Goal: Navigation & Orientation: Find specific page/section

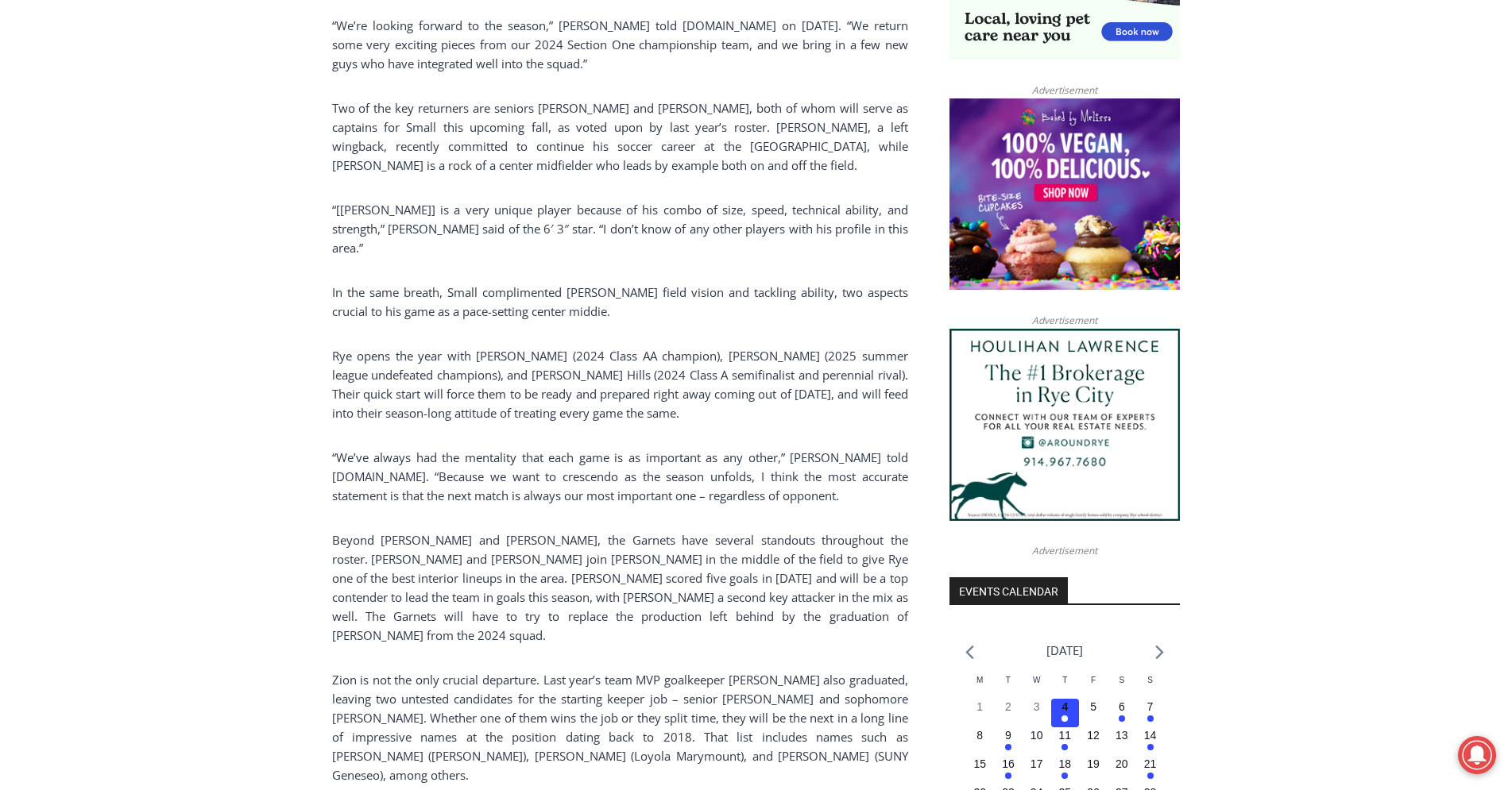
scroll to position [1782, 0]
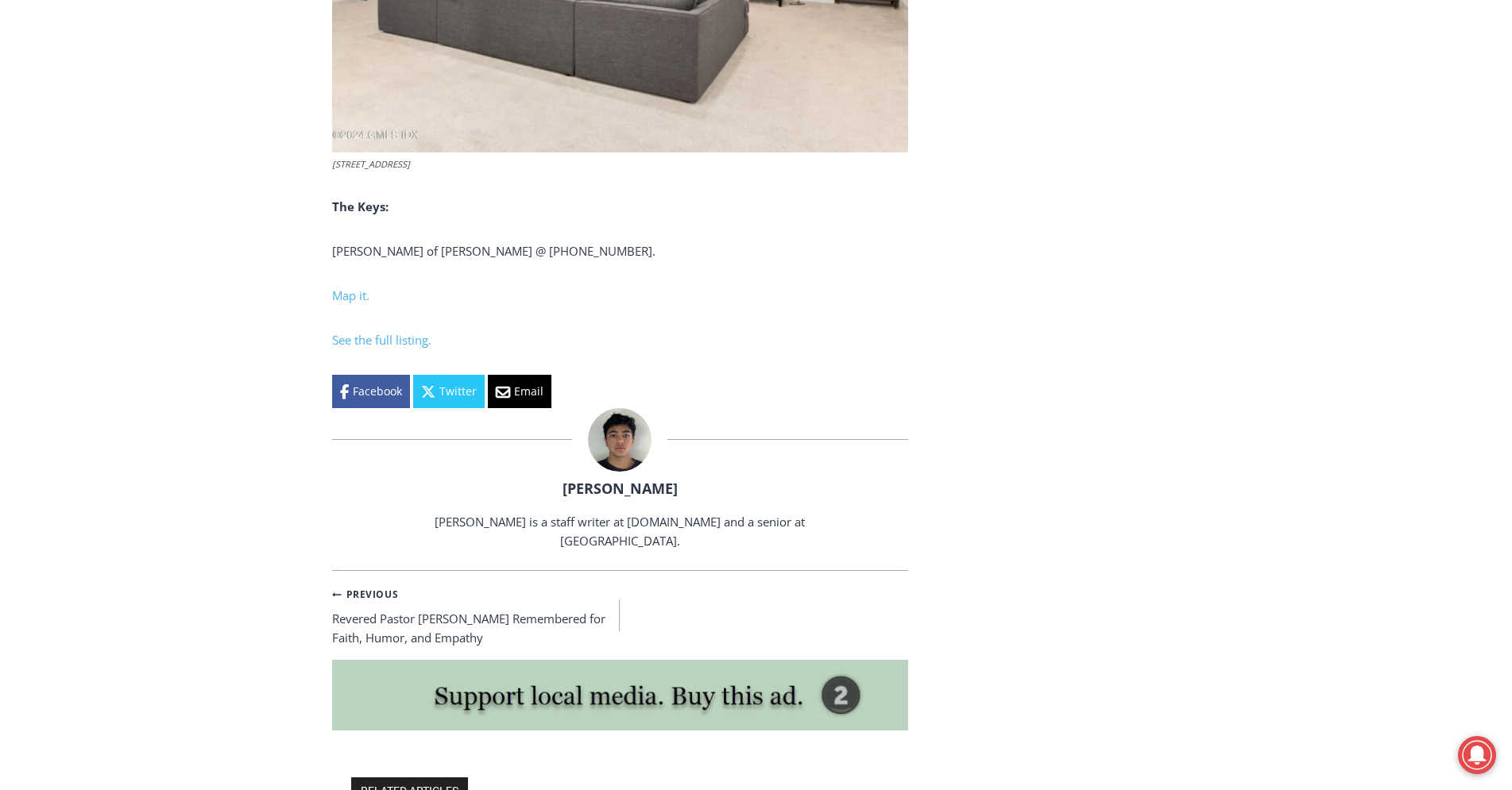
scroll to position [6641, 0]
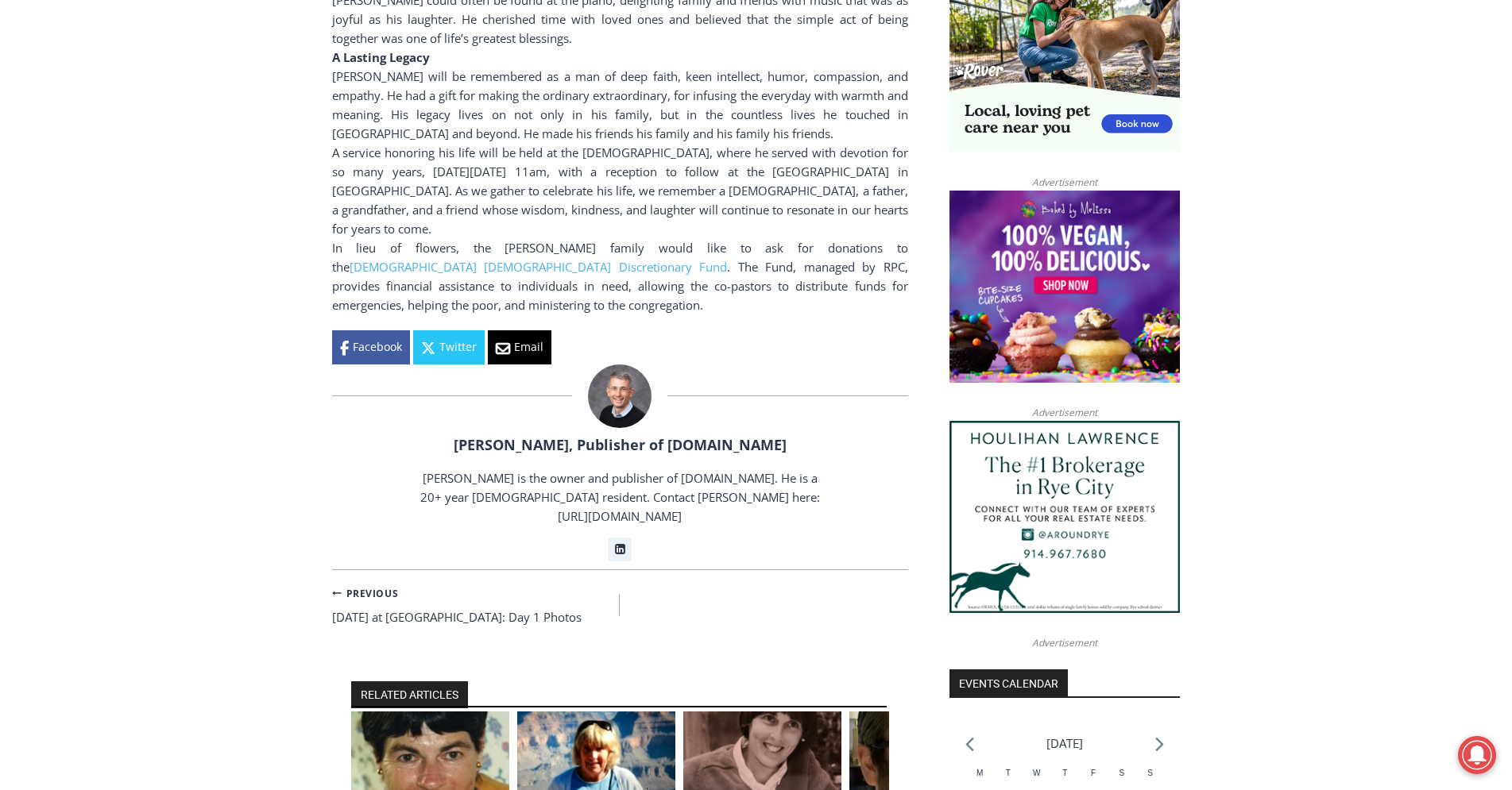
scroll to position [1863, 0]
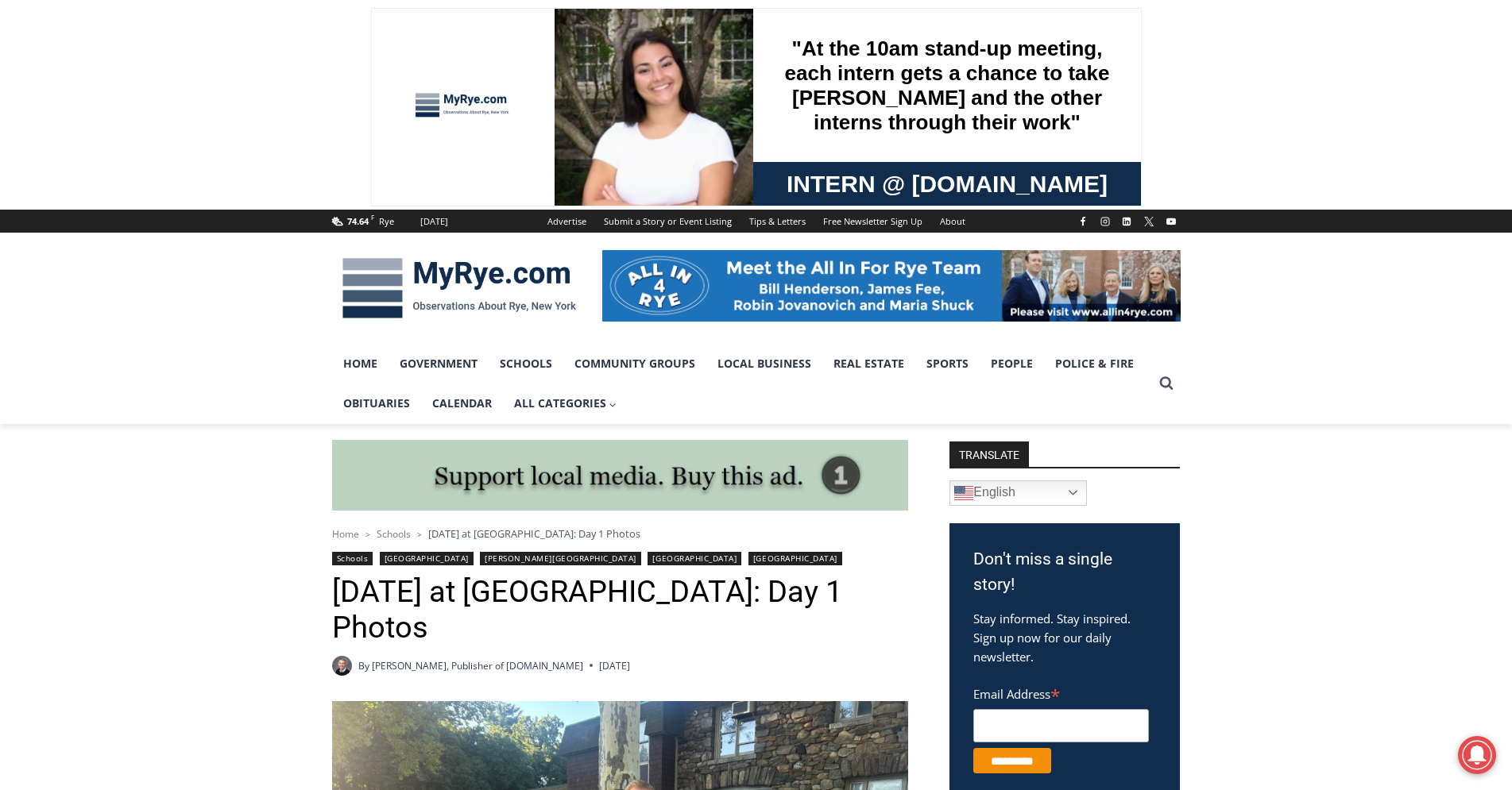
scroll to position [486, 0]
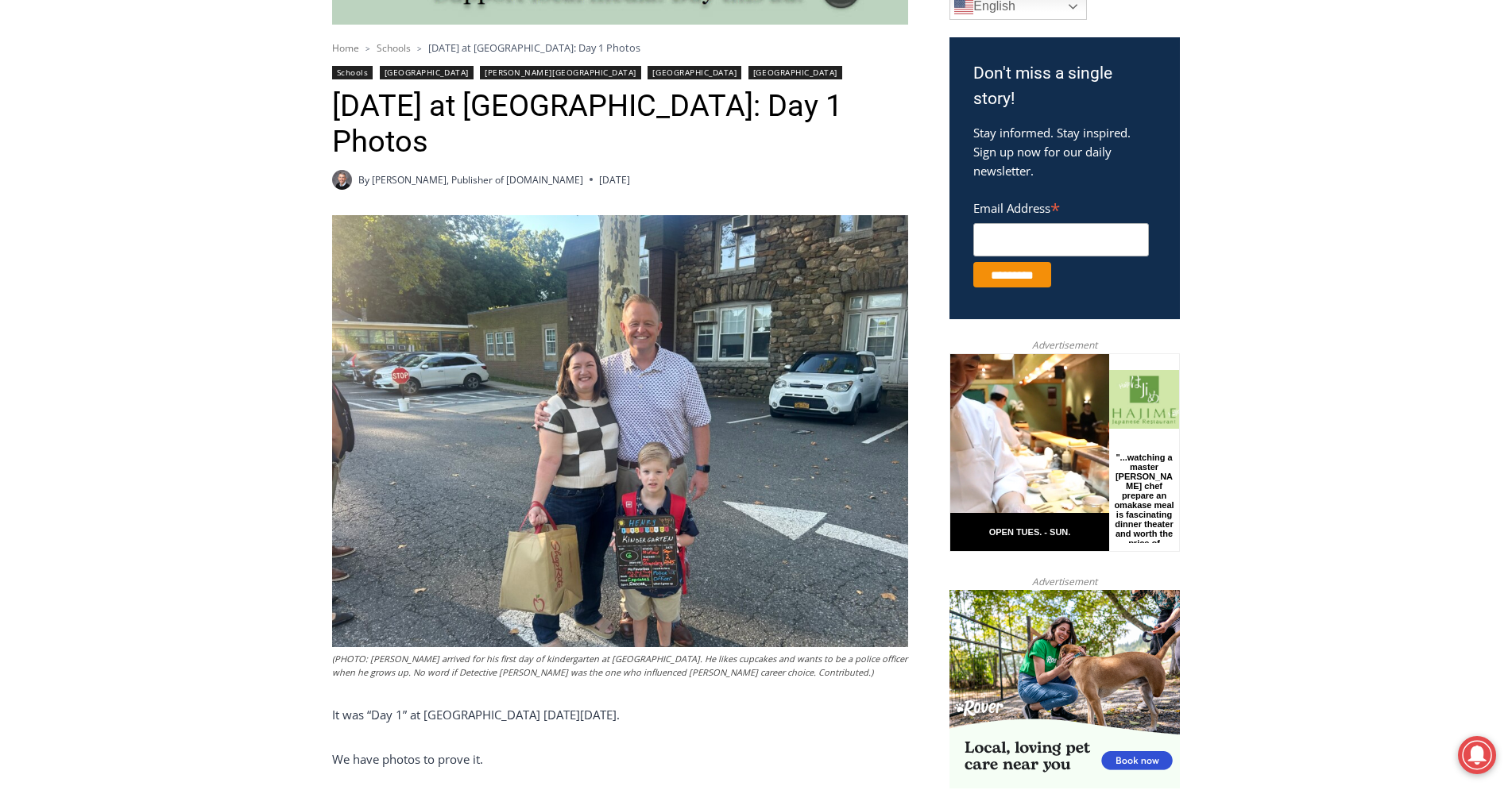
click at [347, 79] on link "Schools" at bounding box center [352, 72] width 41 height 13
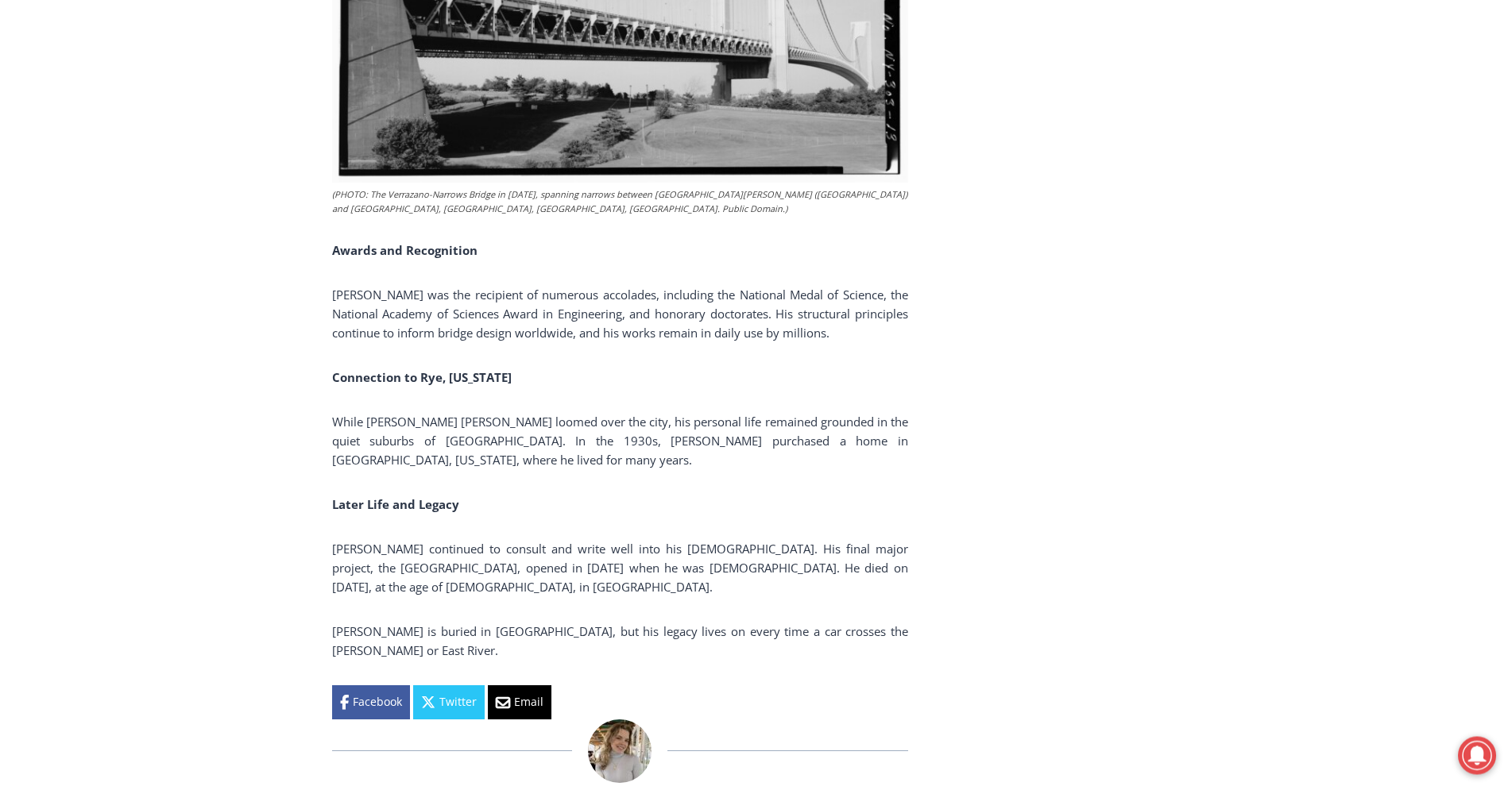
scroll to position [3320, 0]
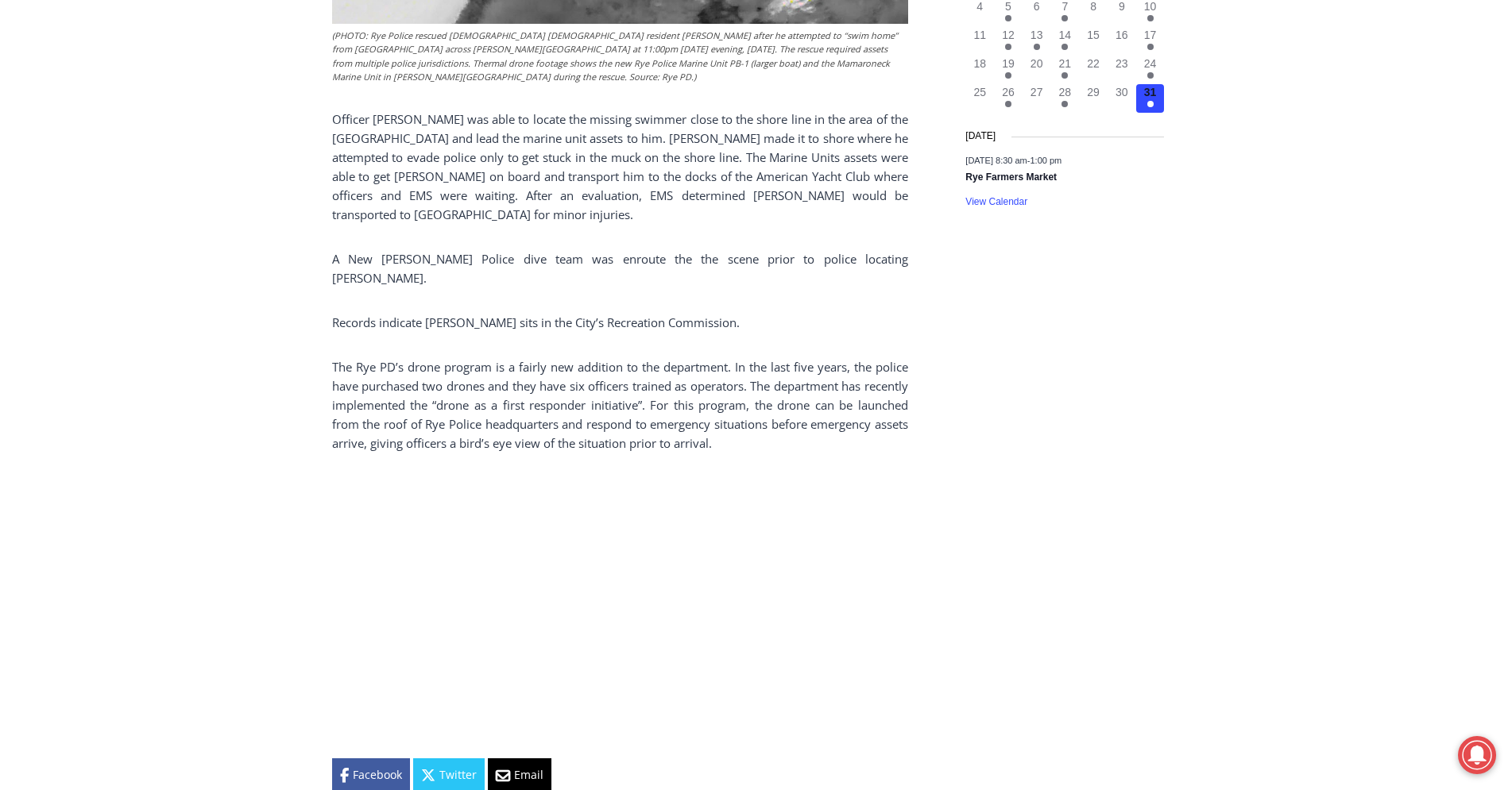
scroll to position [2349, 0]
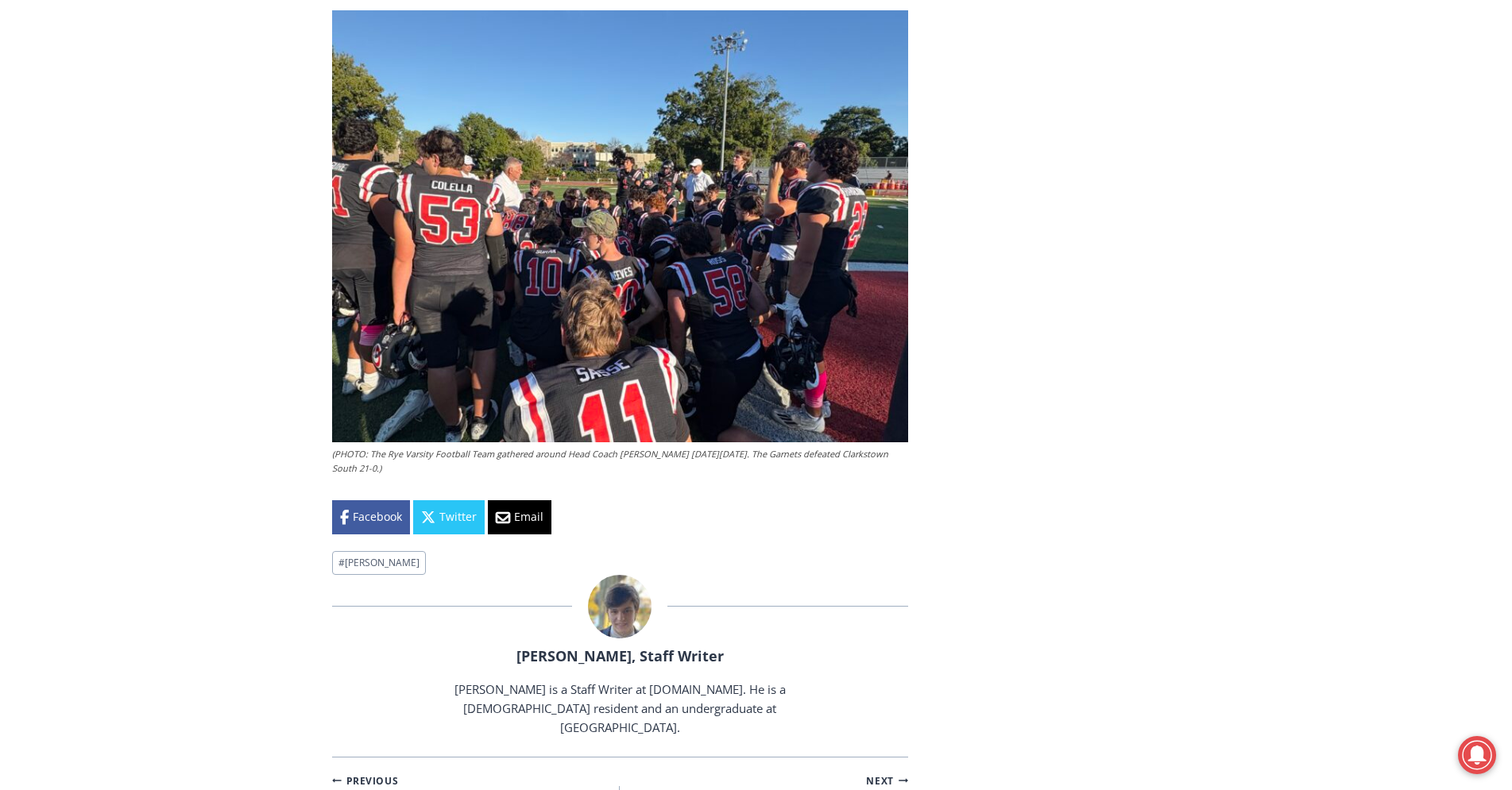
scroll to position [4941, 0]
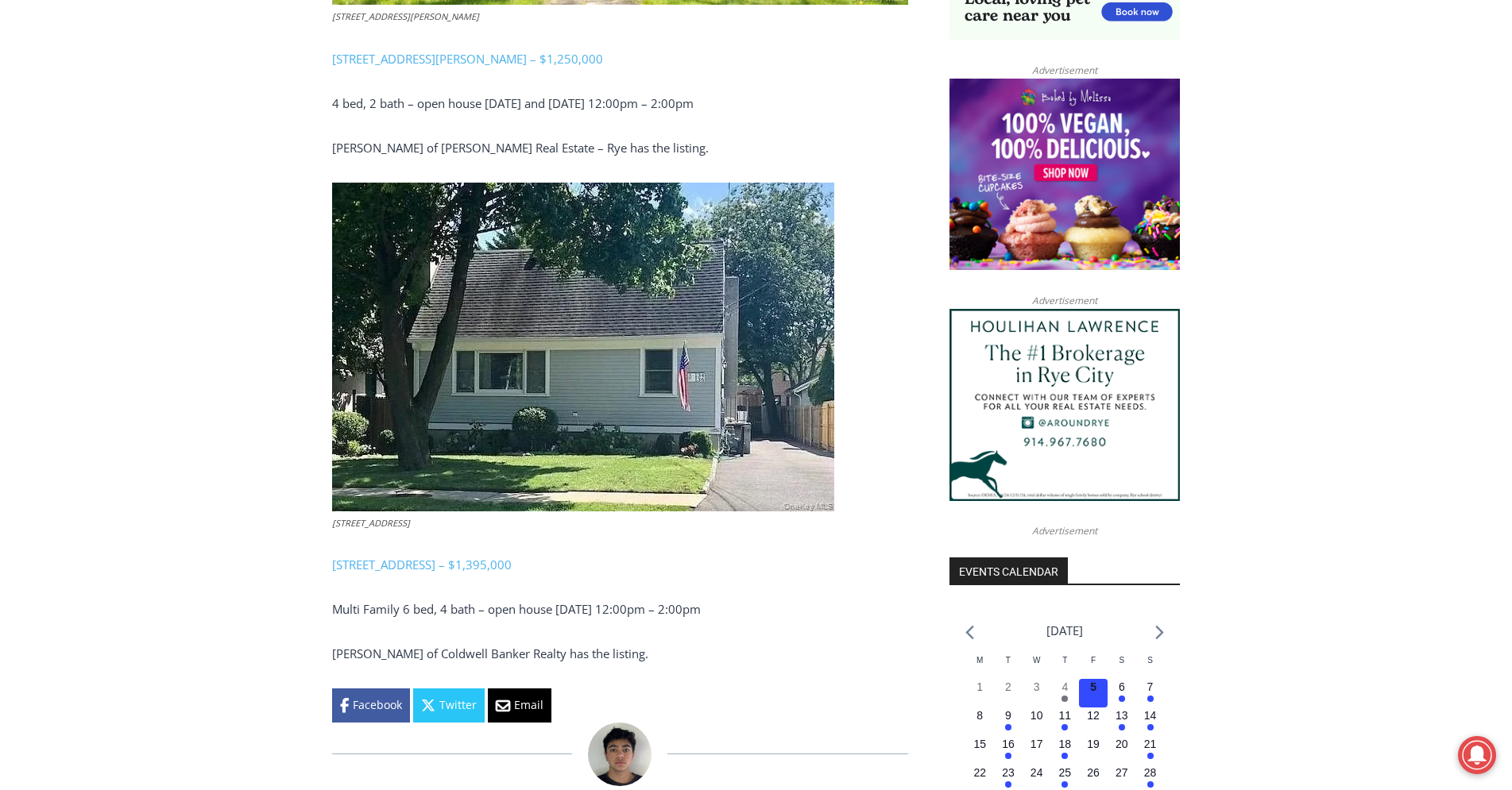
scroll to position [1296, 0]
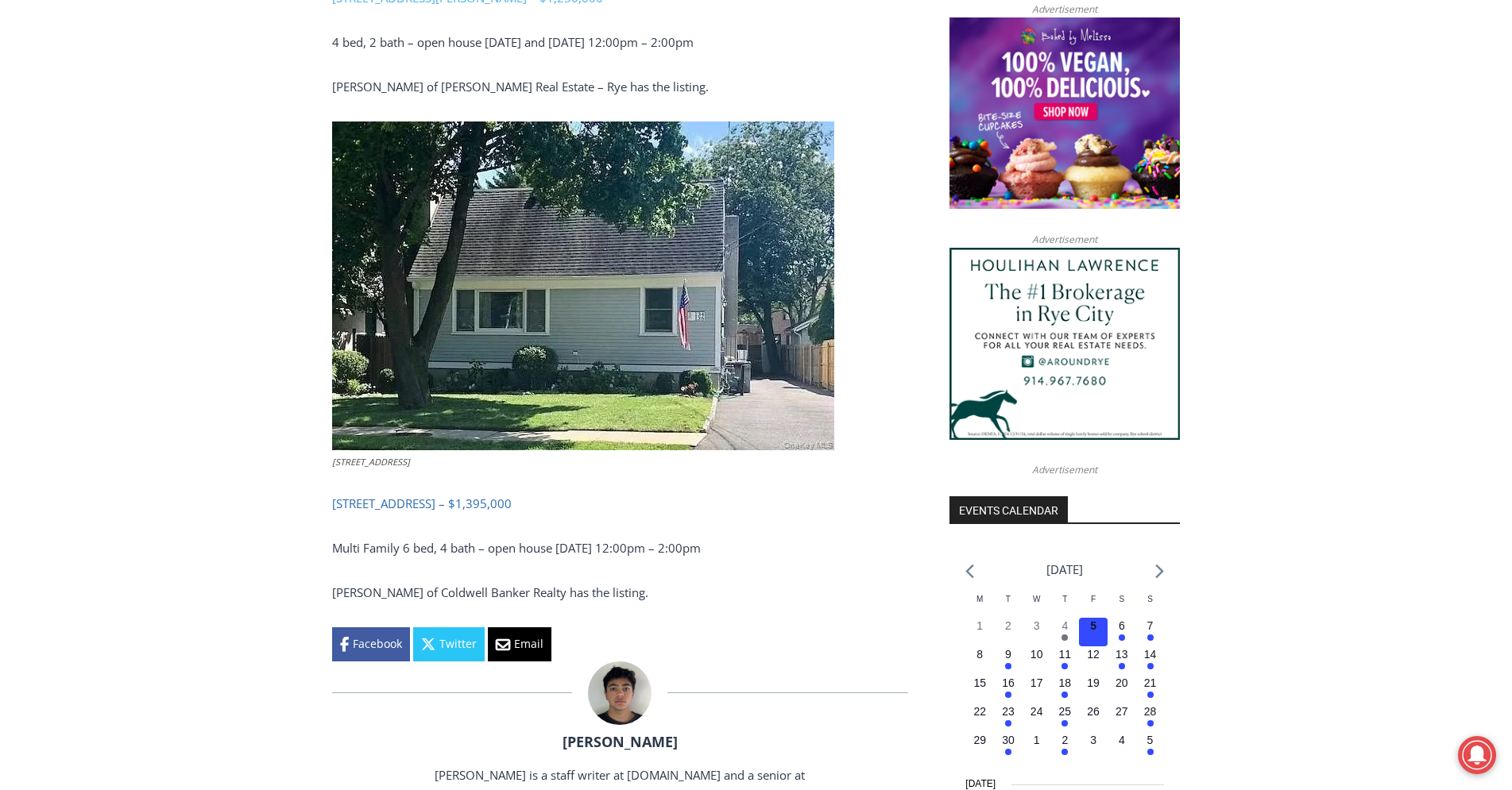
click at [416, 501] on link "134-136 Dearborn Avenue, Rye – $1,395,000" at bounding box center [421, 504] width 179 height 16
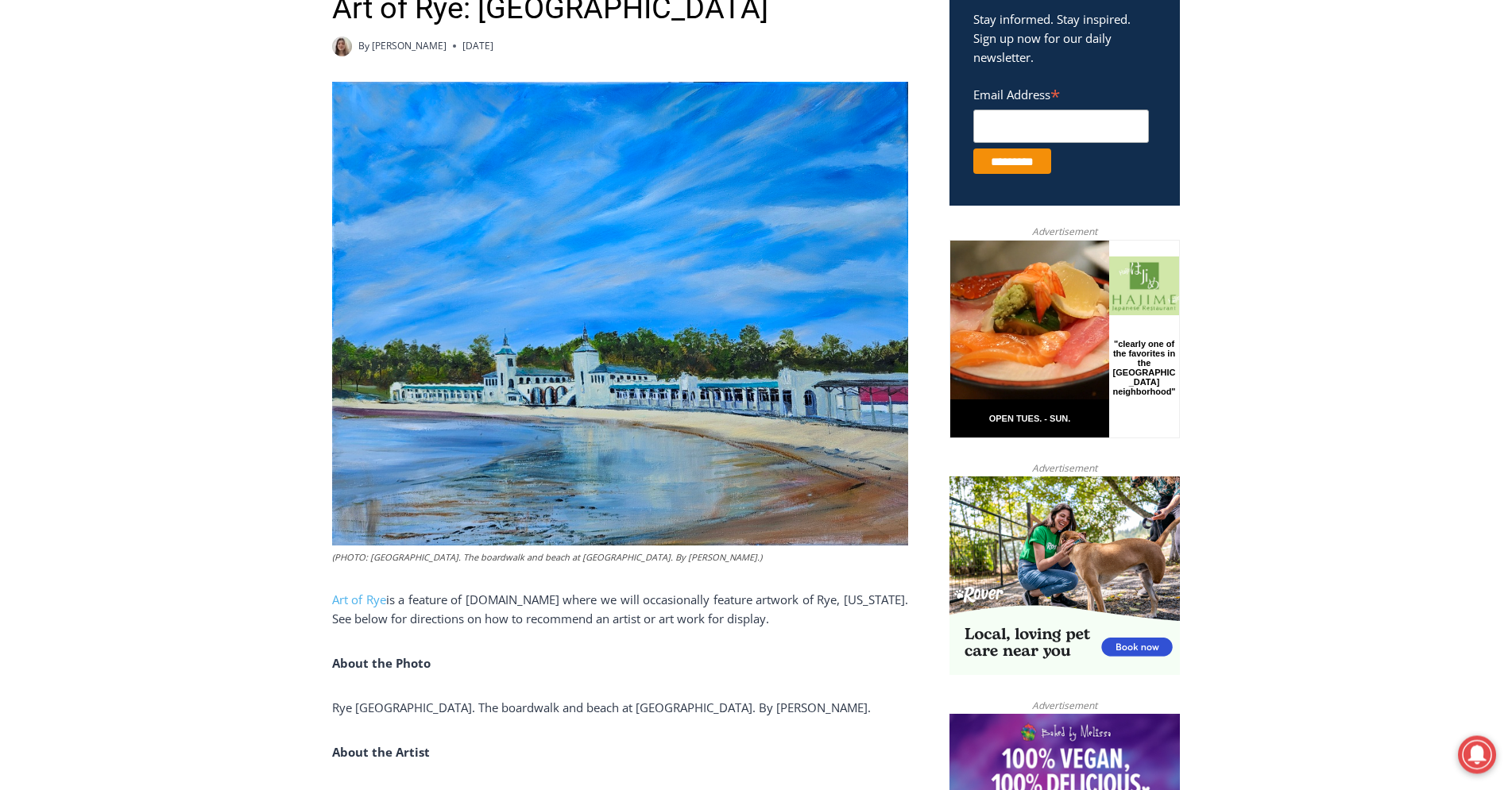
scroll to position [486, 0]
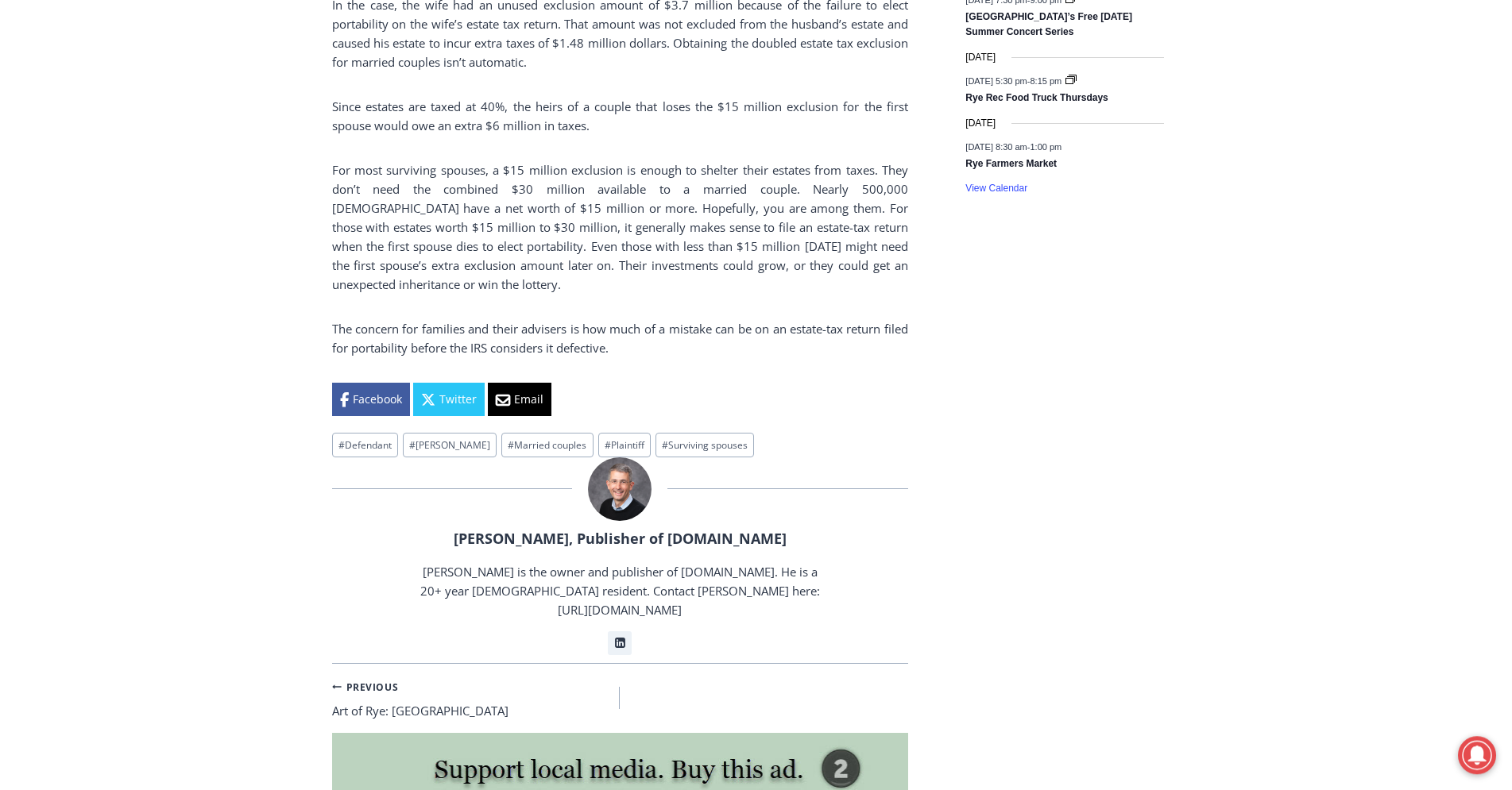
scroll to position [2106, 0]
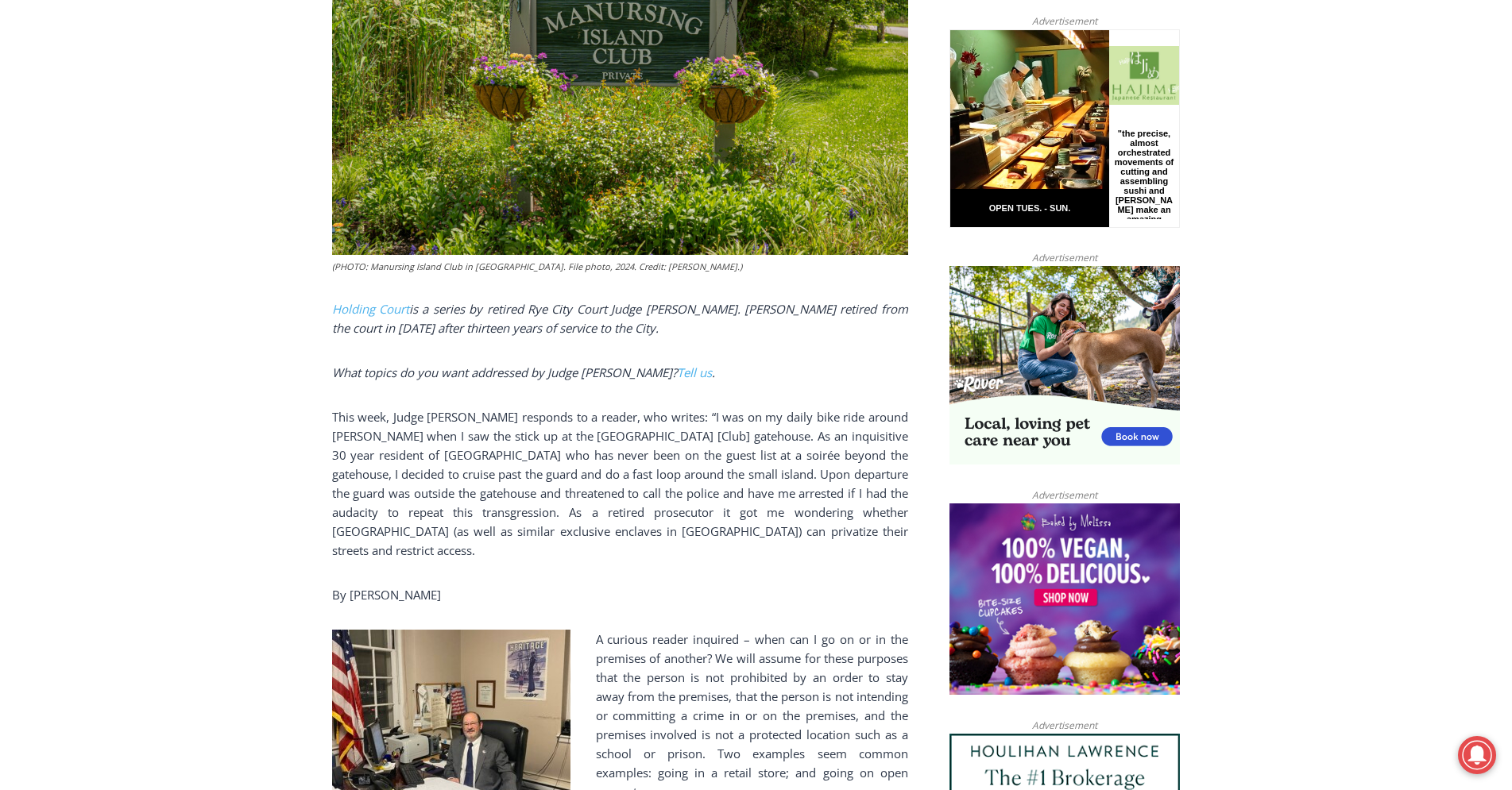
scroll to position [405, 0]
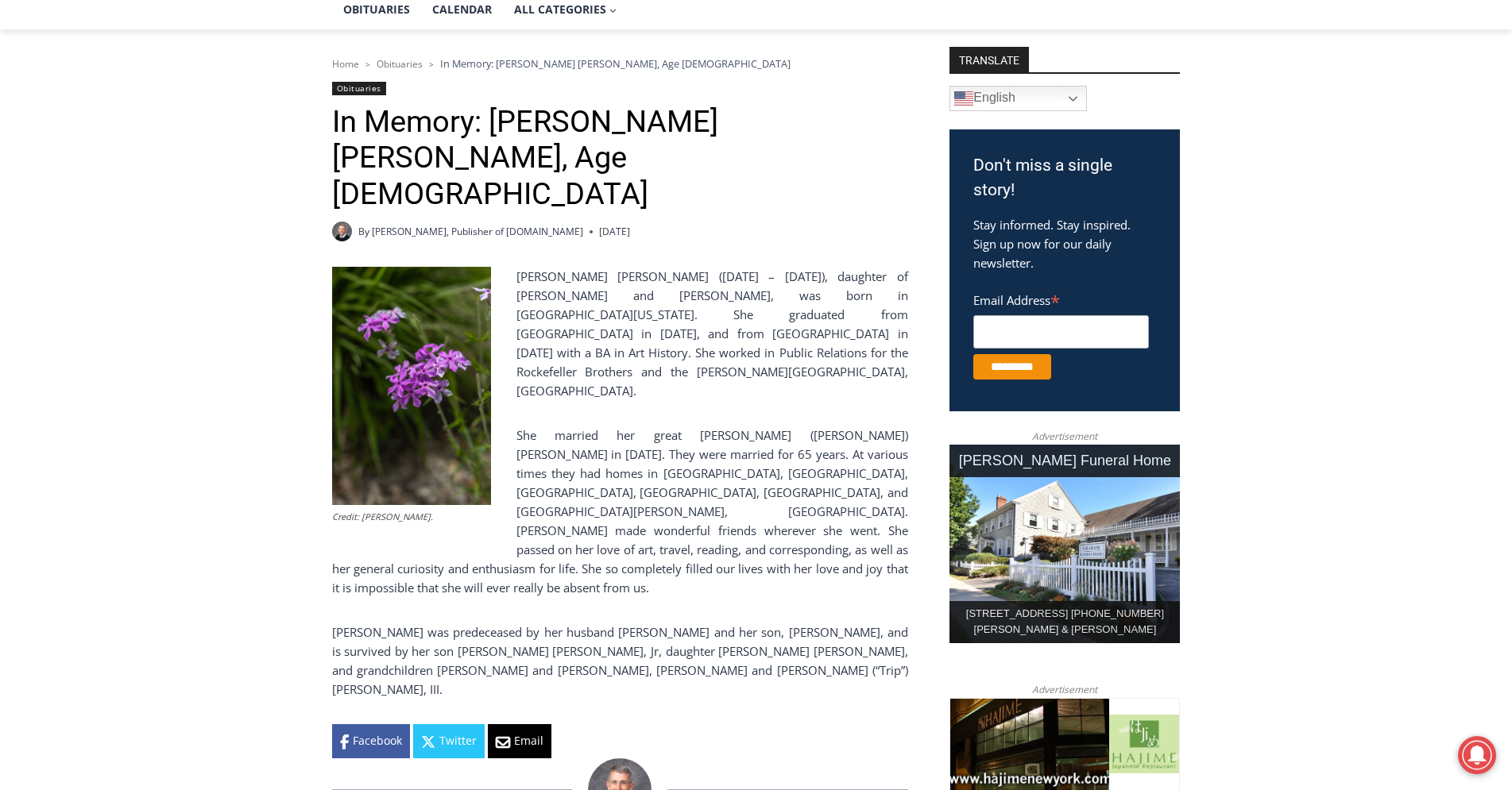
scroll to position [405, 0]
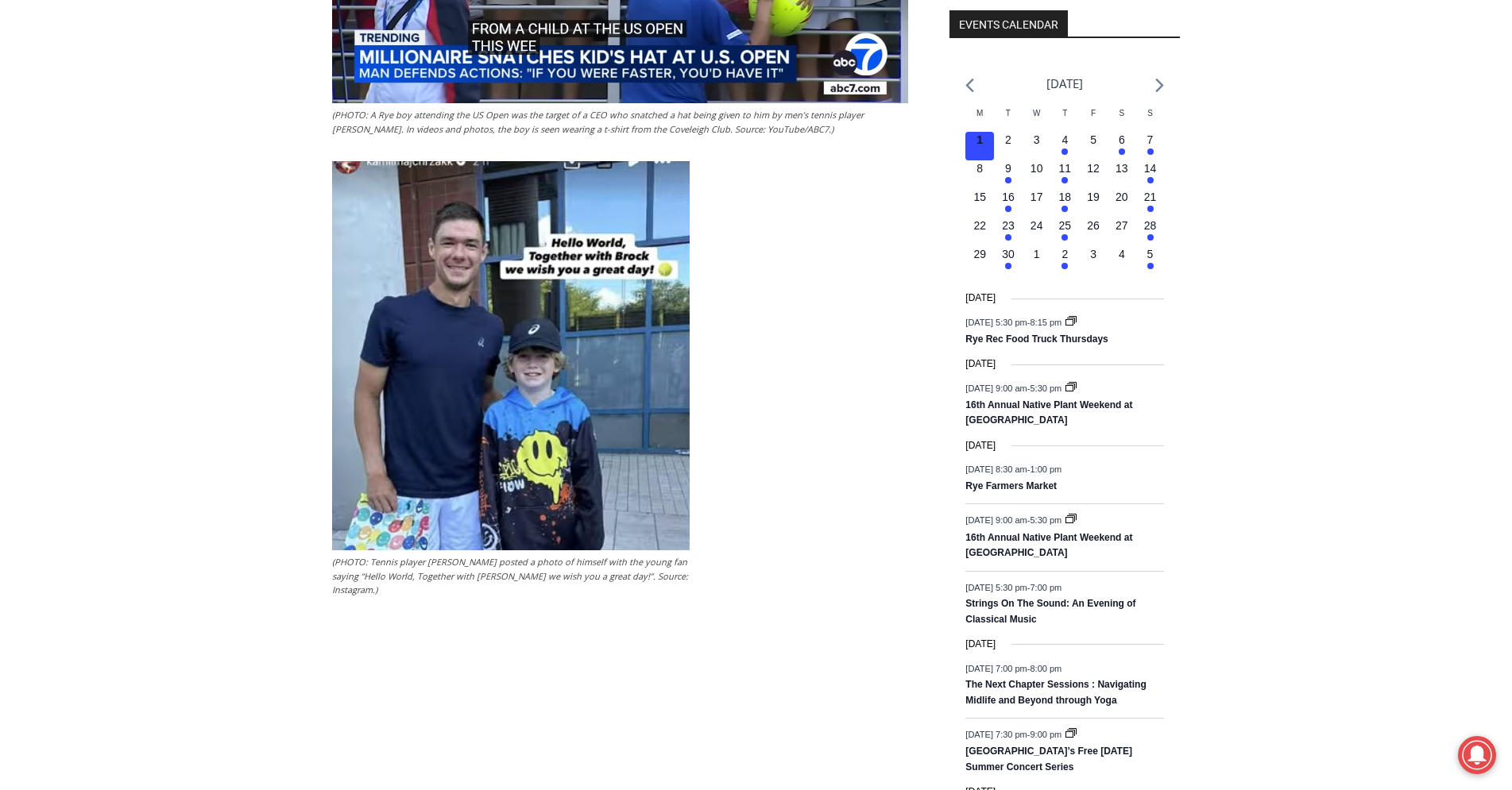
scroll to position [2267, 0]
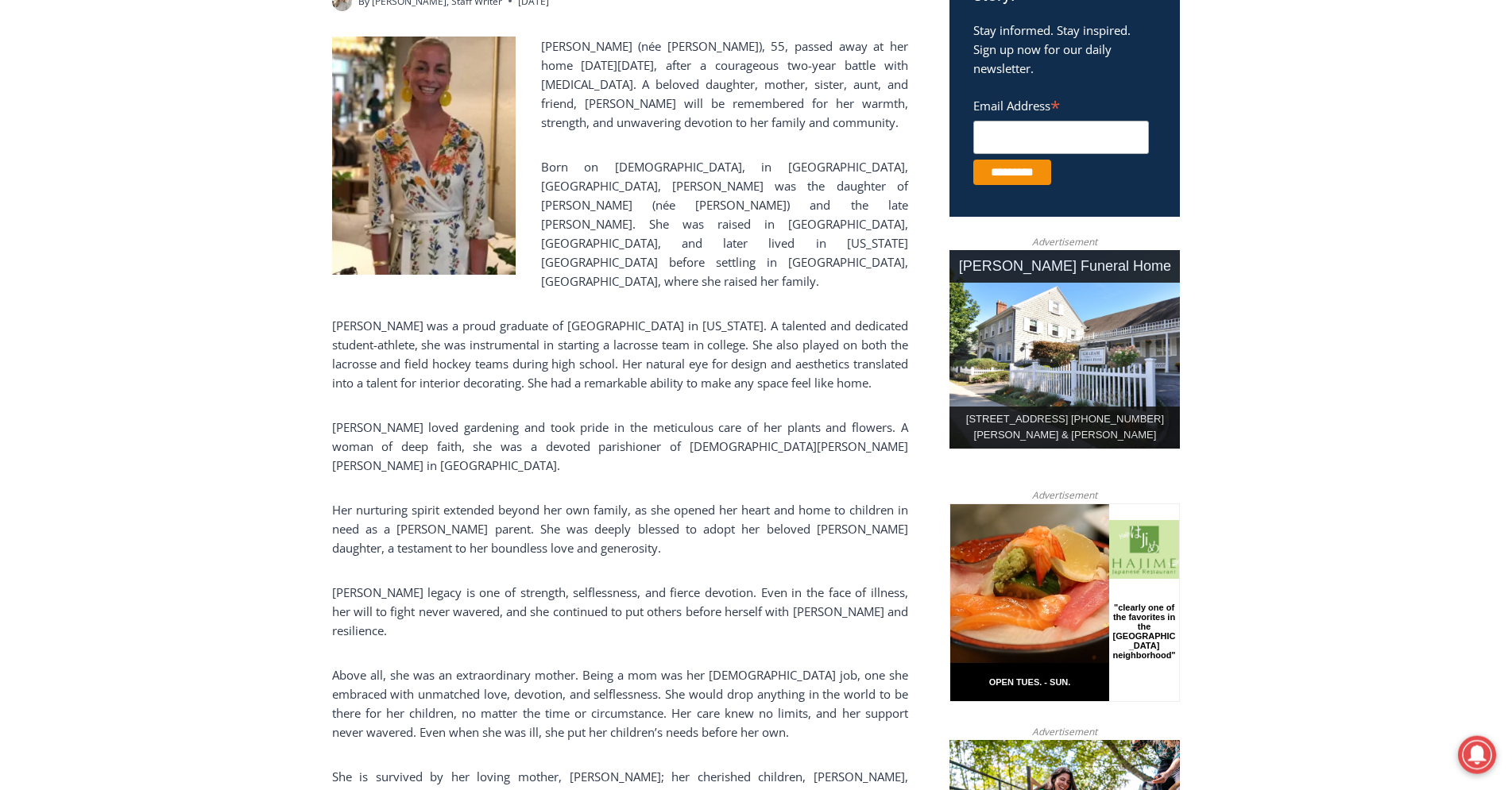
scroll to position [567, 0]
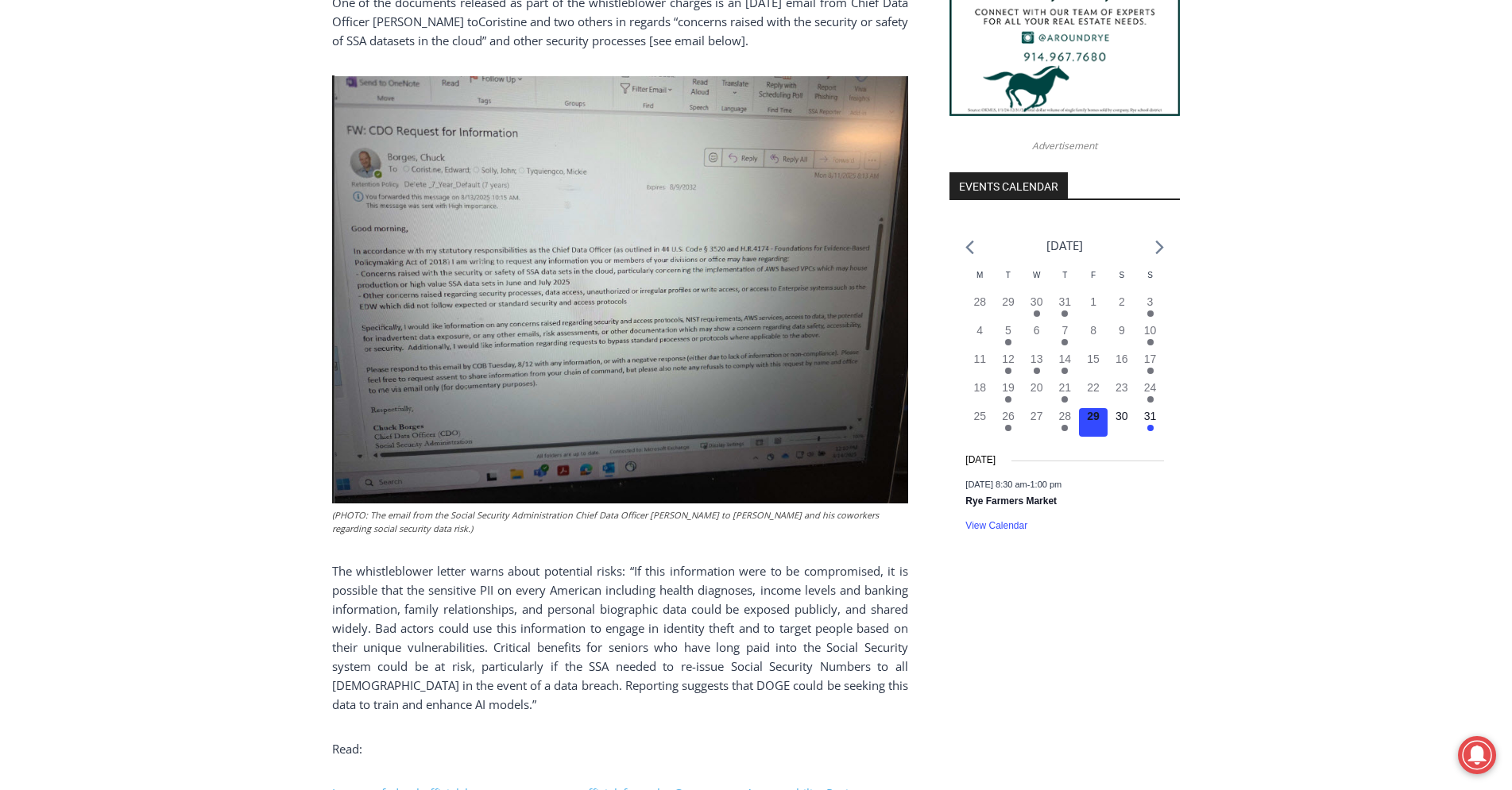
scroll to position [2187, 0]
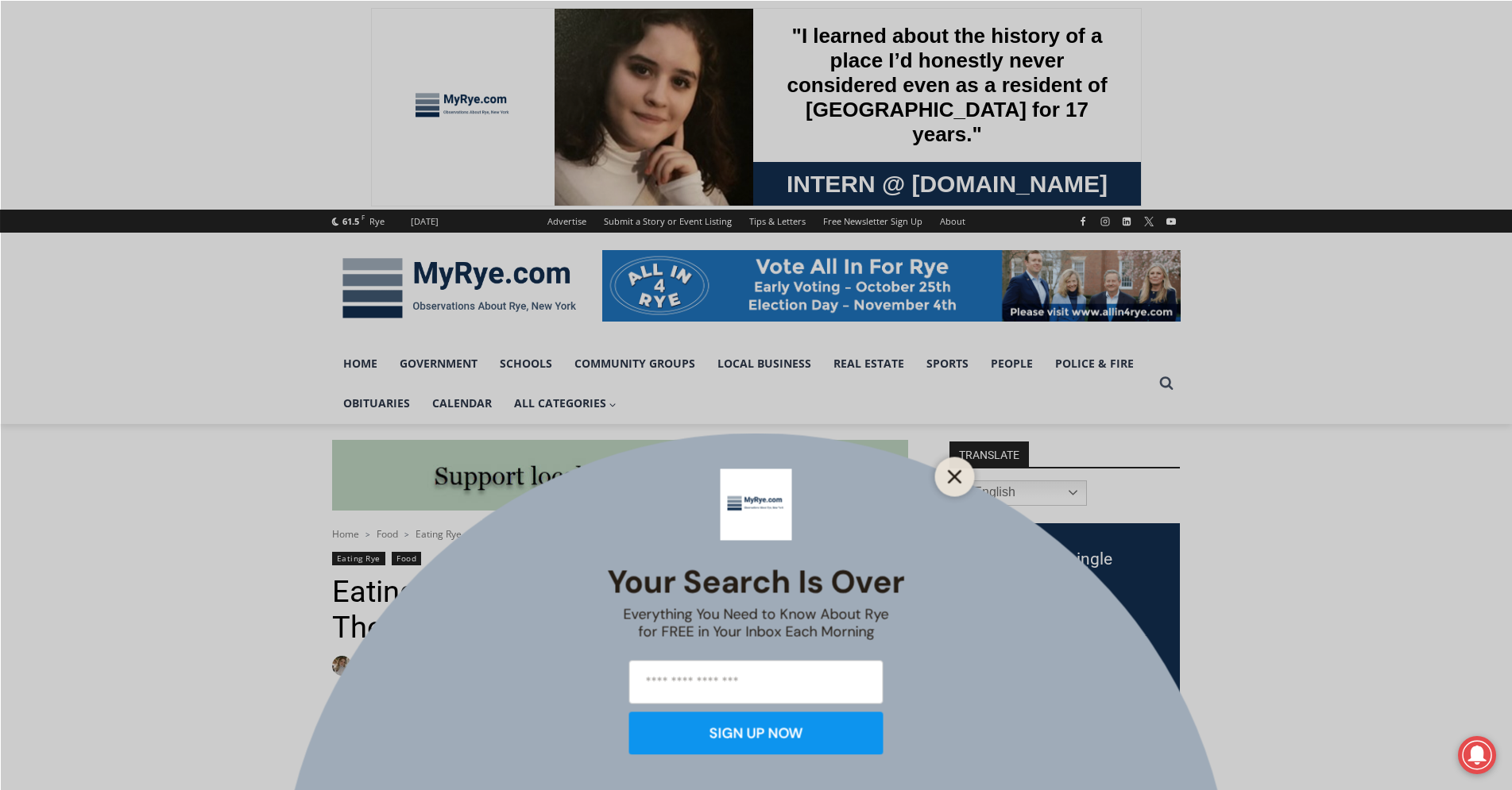
click at [951, 475] on icon "Close" at bounding box center [954, 476] width 14 height 14
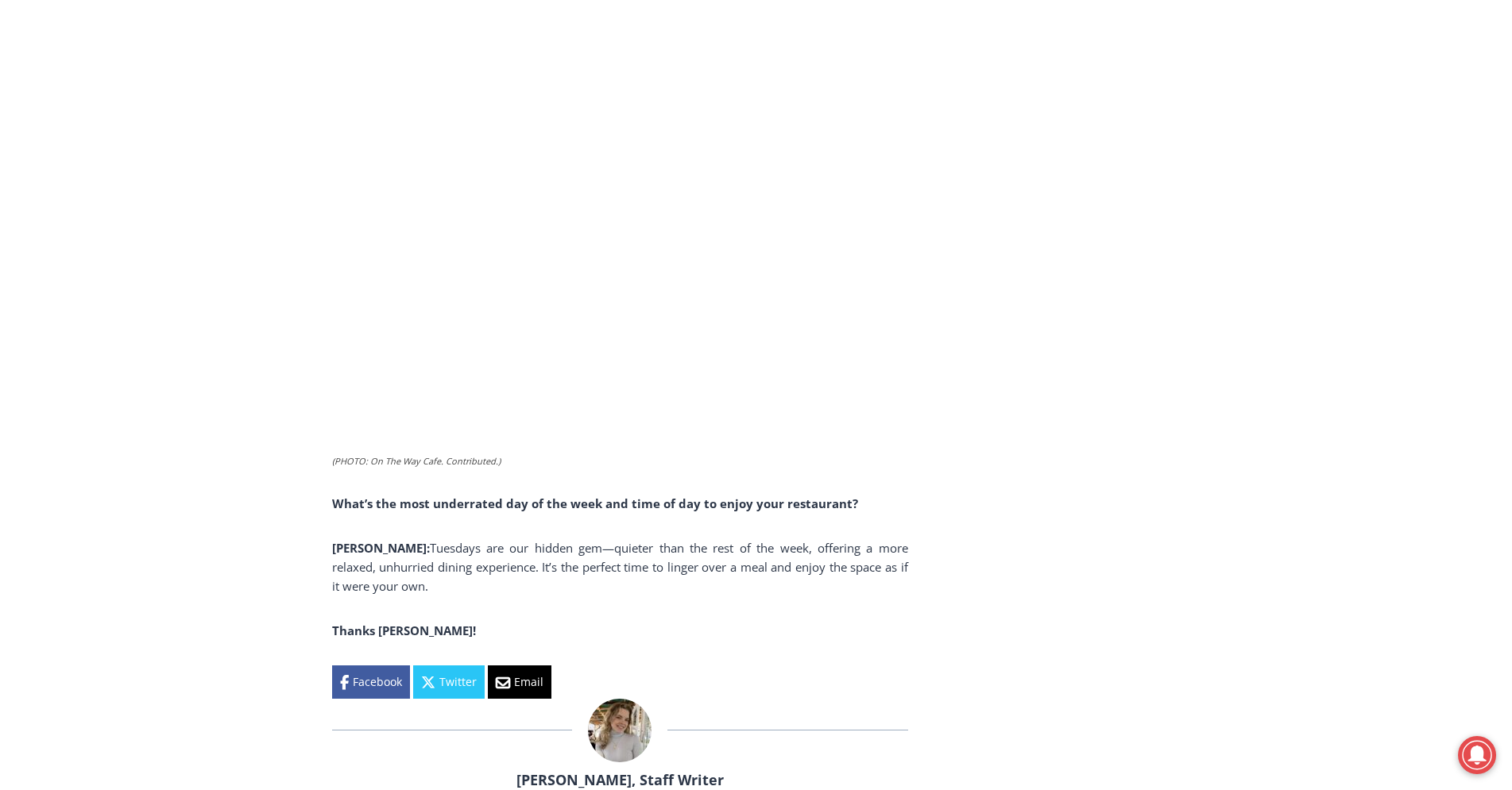
scroll to position [8019, 0]
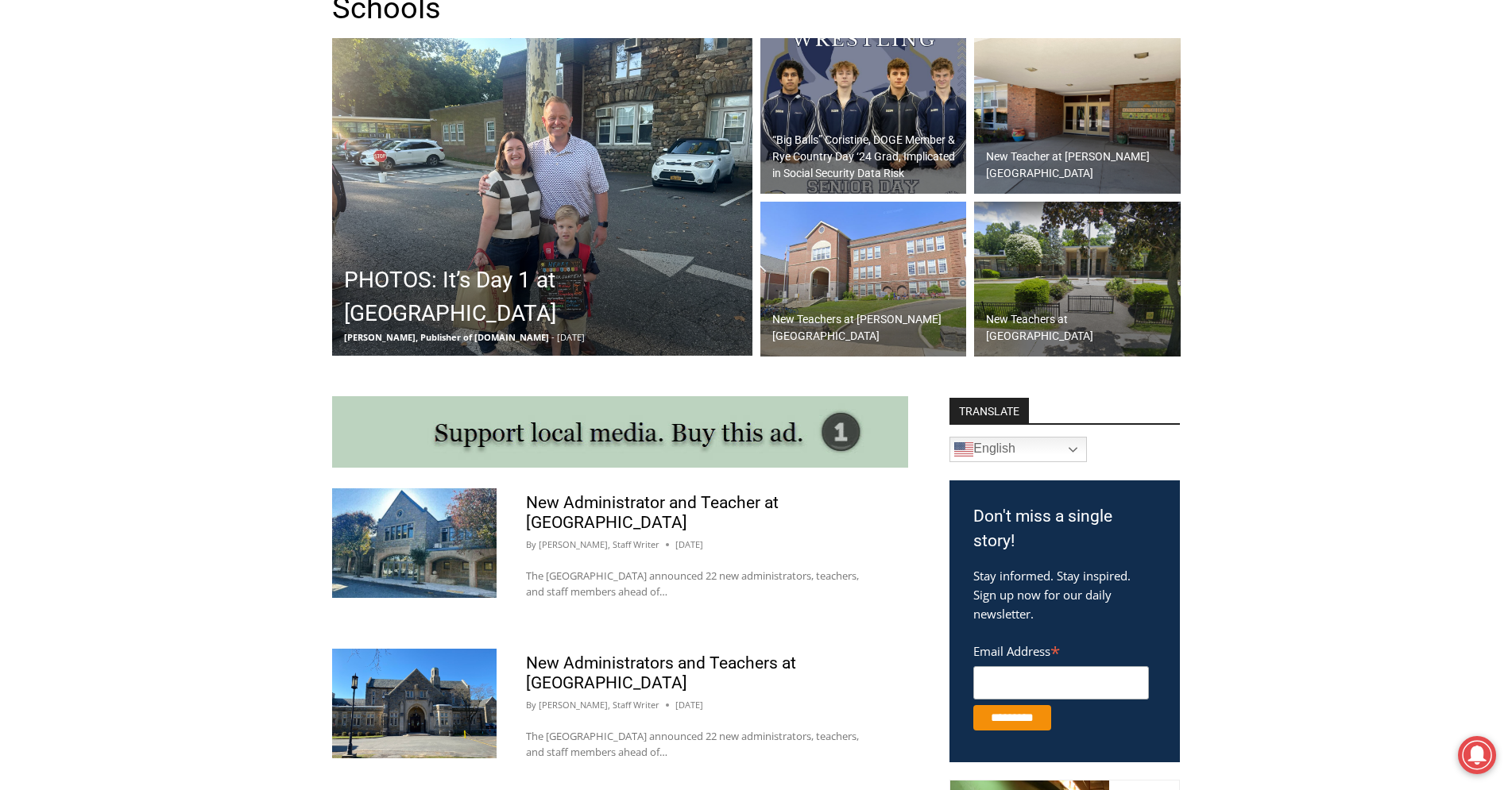
click at [436, 267] on img at bounding box center [541, 197] width 420 height 317
